Goal: Information Seeking & Learning: Learn about a topic

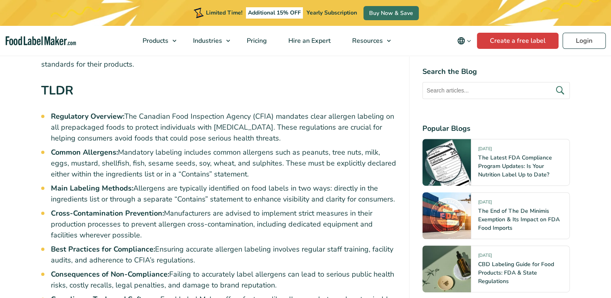
scroll to position [404, 0]
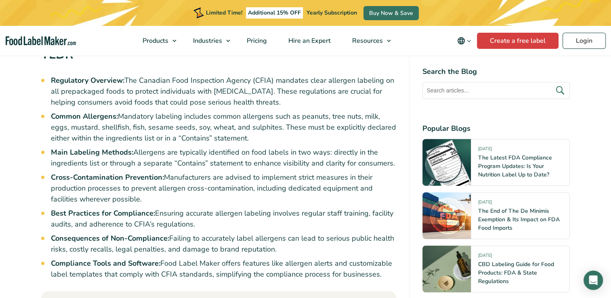
click at [265, 133] on ul "Regulatory Overview: The Canadian Food Inspection Agency (CFIA) mandates clear …" at bounding box center [224, 177] width 346 height 205
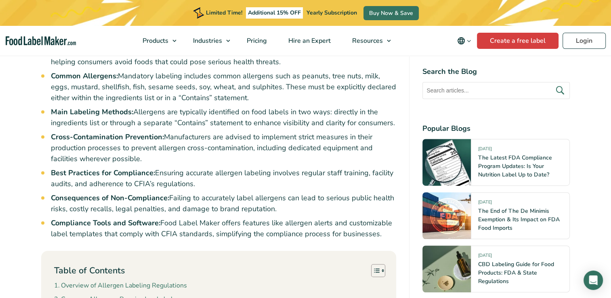
scroll to position [565, 0]
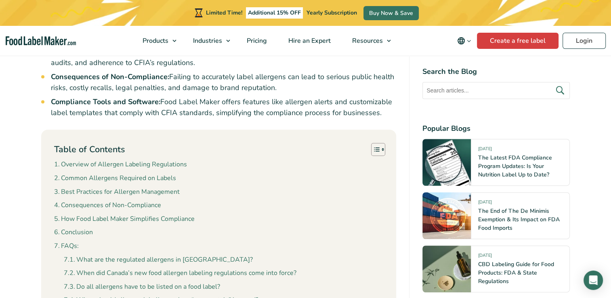
drag, startPoint x: 54, startPoint y: 115, endPoint x: 38, endPoint y: 115, distance: 15.3
drag, startPoint x: 38, startPoint y: 115, endPoint x: 25, endPoint y: 121, distance: 14.5
drag, startPoint x: 25, startPoint y: 121, endPoint x: 2, endPoint y: 157, distance: 43.0
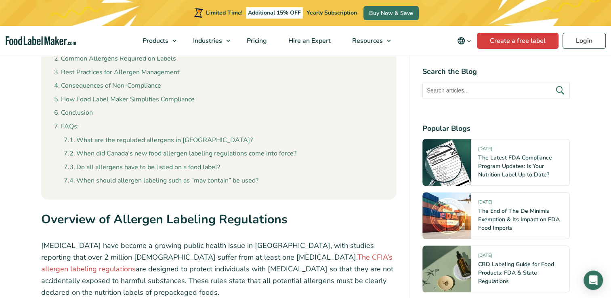
scroll to position [808, 0]
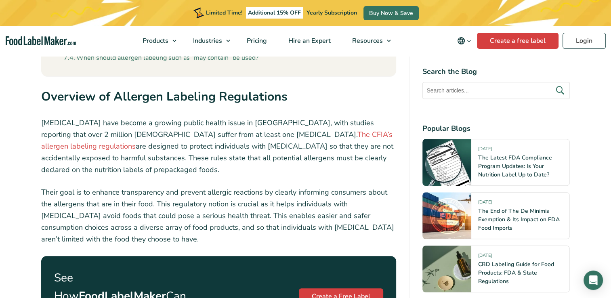
click at [270, 130] on link "The CFIA’s allergen labeling regulations" at bounding box center [216, 140] width 351 height 21
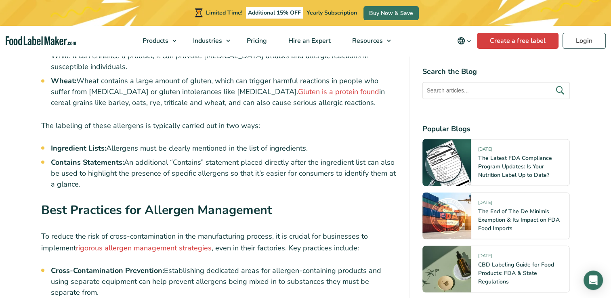
scroll to position [1413, 0]
click at [294, 200] on h2 "Best Practices for Allergen Management" at bounding box center [218, 211] width 355 height 23
